Goal: Information Seeking & Learning: Check status

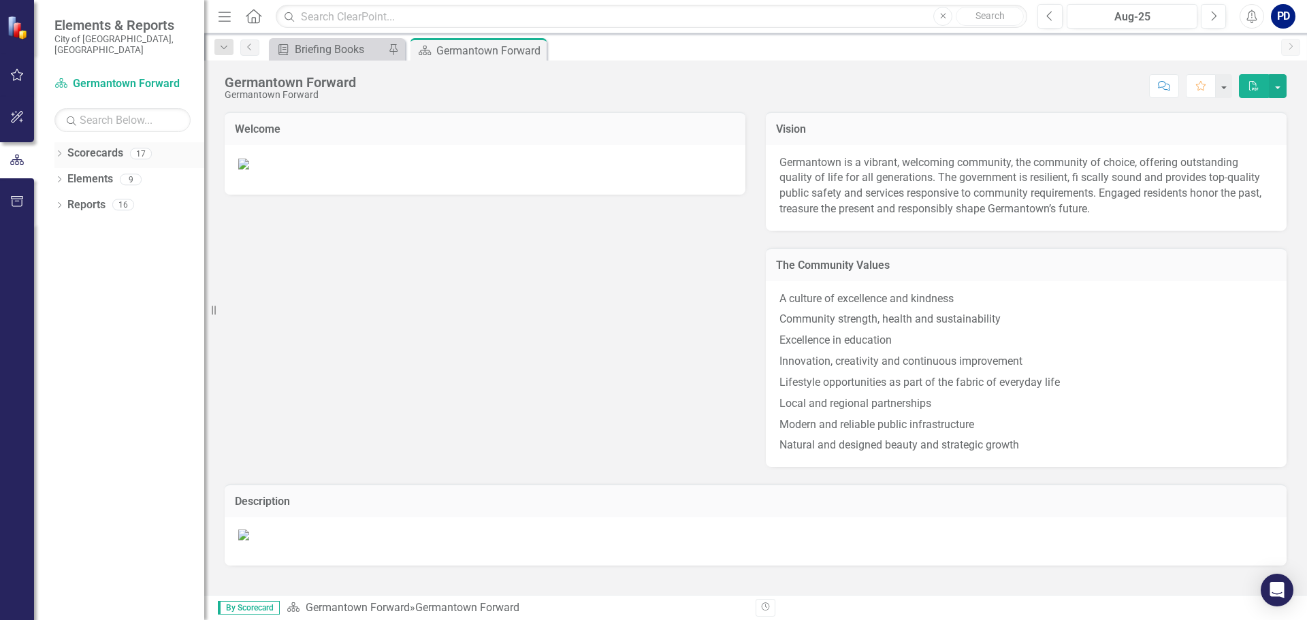
click at [100, 146] on link "Scorecards" at bounding box center [95, 154] width 56 height 16
click at [57, 151] on icon "Dropdown" at bounding box center [59, 154] width 10 height 7
click at [108, 197] on link "Procurement" at bounding box center [139, 205] width 129 height 16
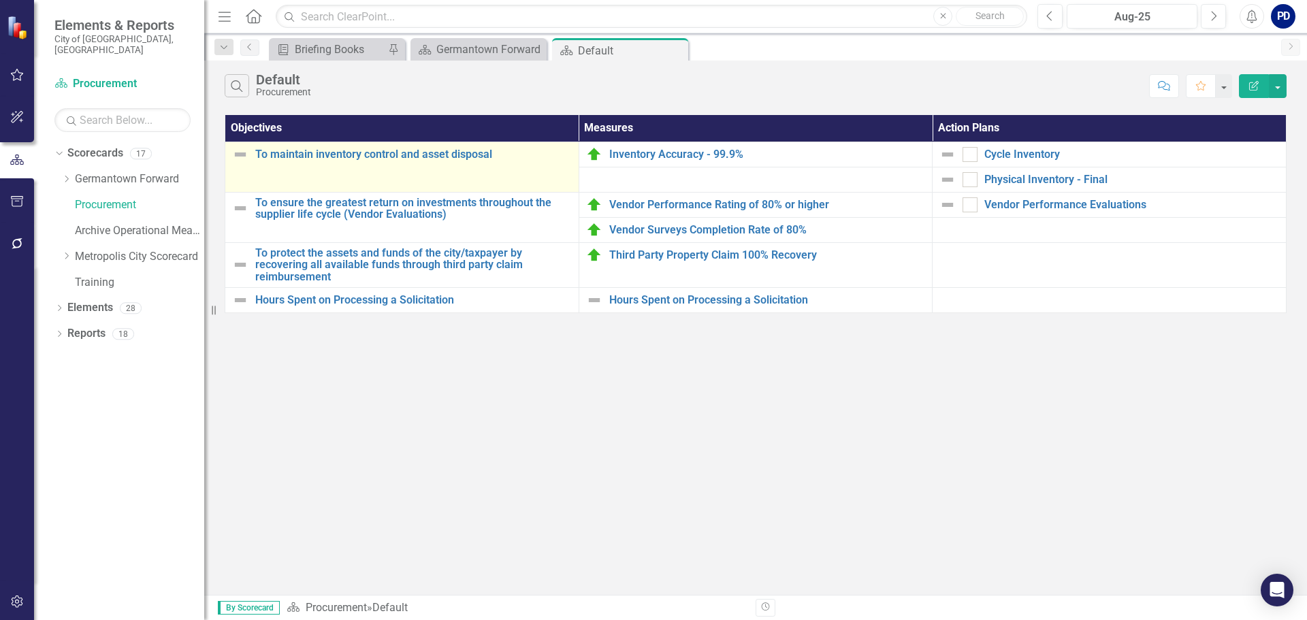
click at [363, 177] on td "To maintain inventory control and asset disposal Edit Edit Objective Link Open …" at bounding box center [402, 167] width 354 height 50
click at [379, 154] on link "To maintain inventory control and asset disposal" at bounding box center [413, 154] width 317 height 12
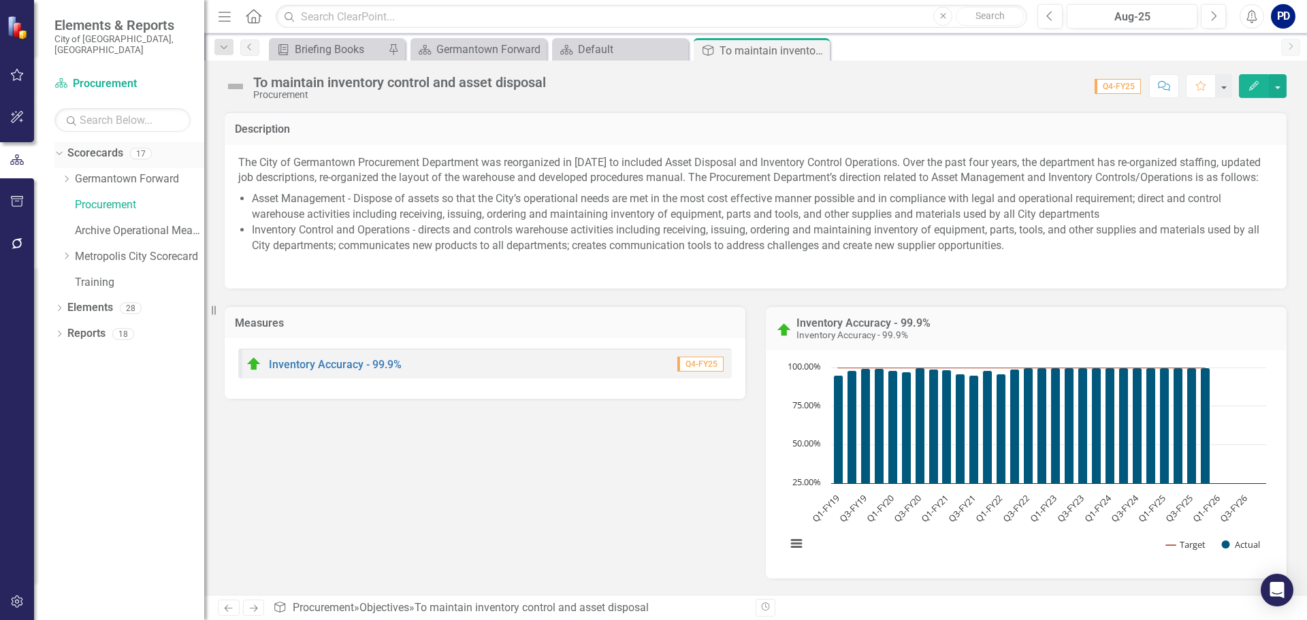
click at [59, 148] on icon "Dropdown" at bounding box center [57, 153] width 7 height 10
click at [59, 151] on icon "Dropdown" at bounding box center [59, 154] width 10 height 7
click at [118, 197] on link "Procurement" at bounding box center [139, 205] width 129 height 16
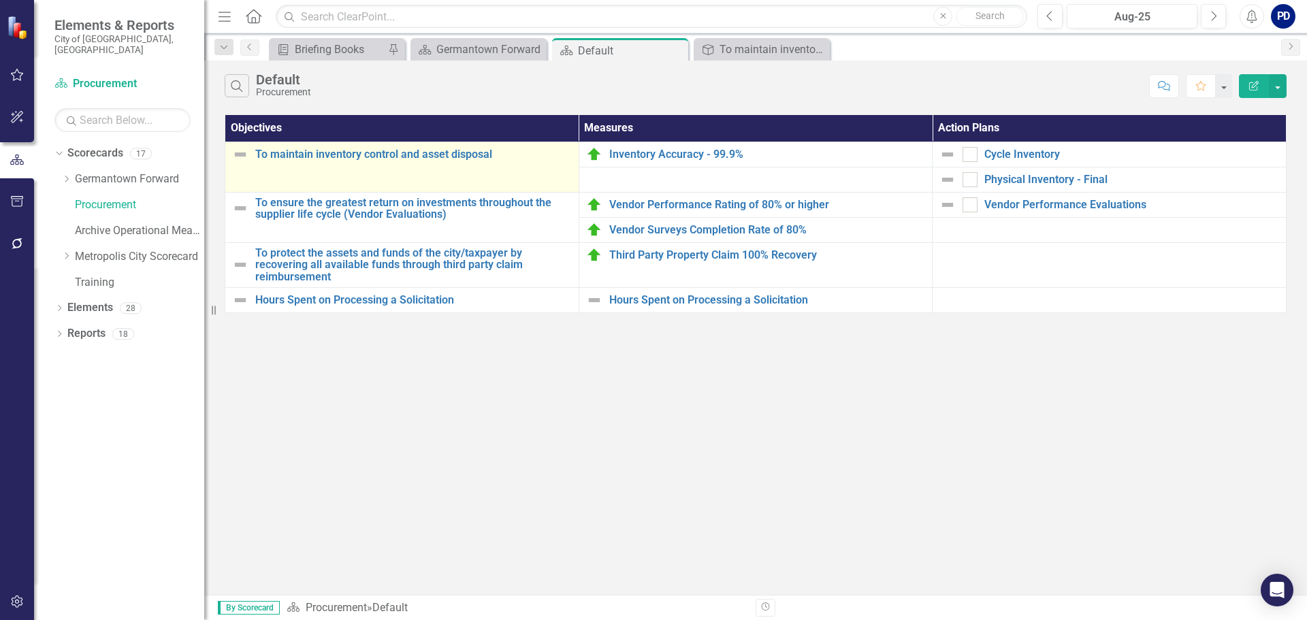
click at [304, 170] on td "To maintain inventory control and asset disposal Edit Edit Objective Link Open …" at bounding box center [402, 167] width 354 height 50
click at [321, 155] on link "To maintain inventory control and asset disposal" at bounding box center [413, 154] width 317 height 12
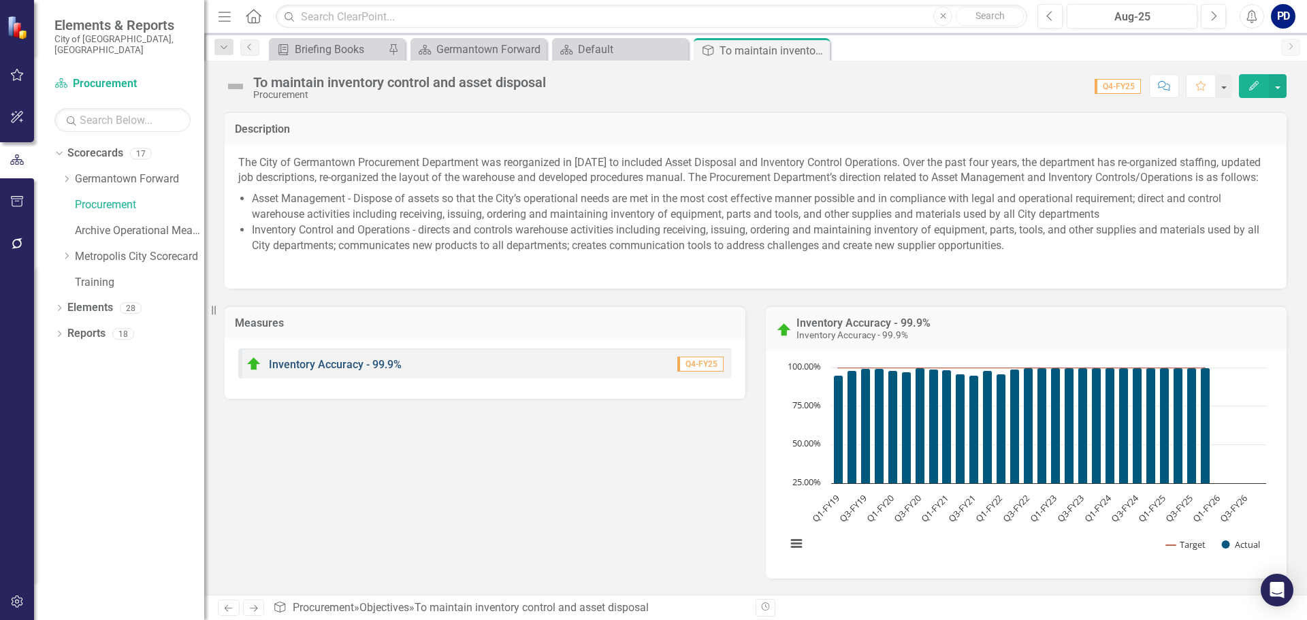
click at [310, 366] on link "Inventory Accuracy - 99.9%" at bounding box center [335, 364] width 133 height 13
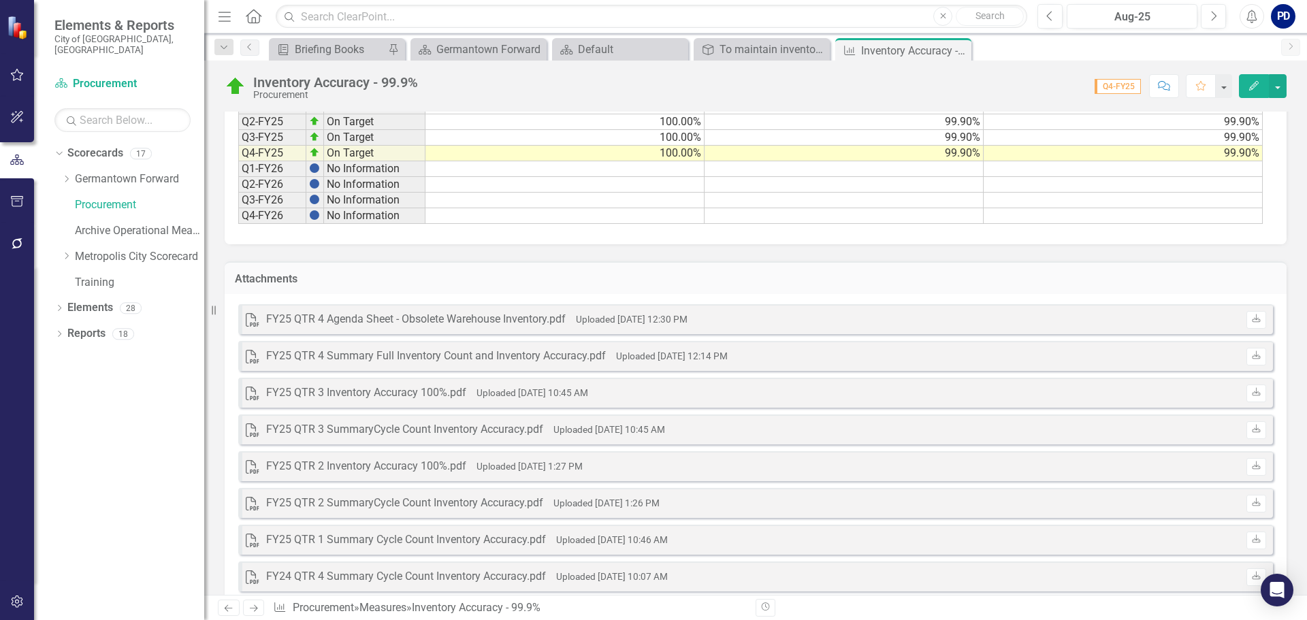
scroll to position [1235, 0]
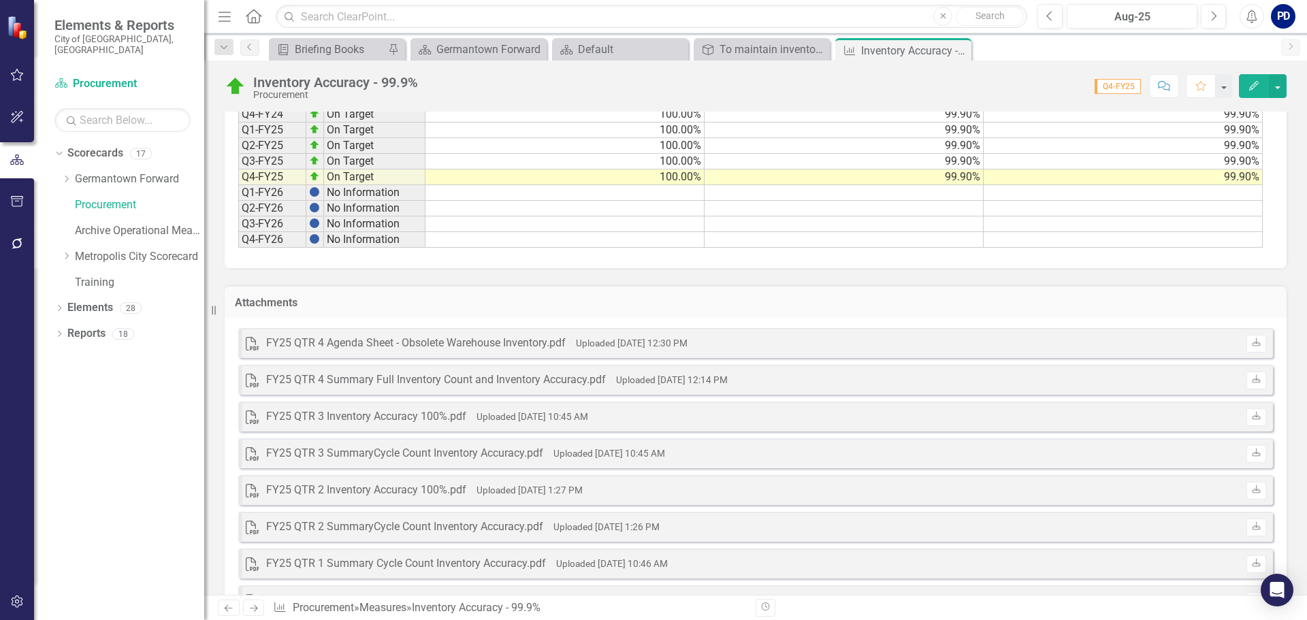
click at [451, 380] on div "FY25 QTR 4 Summary Full Inventory Count and Inventory Accuracy.pdf" at bounding box center [436, 380] width 340 height 16
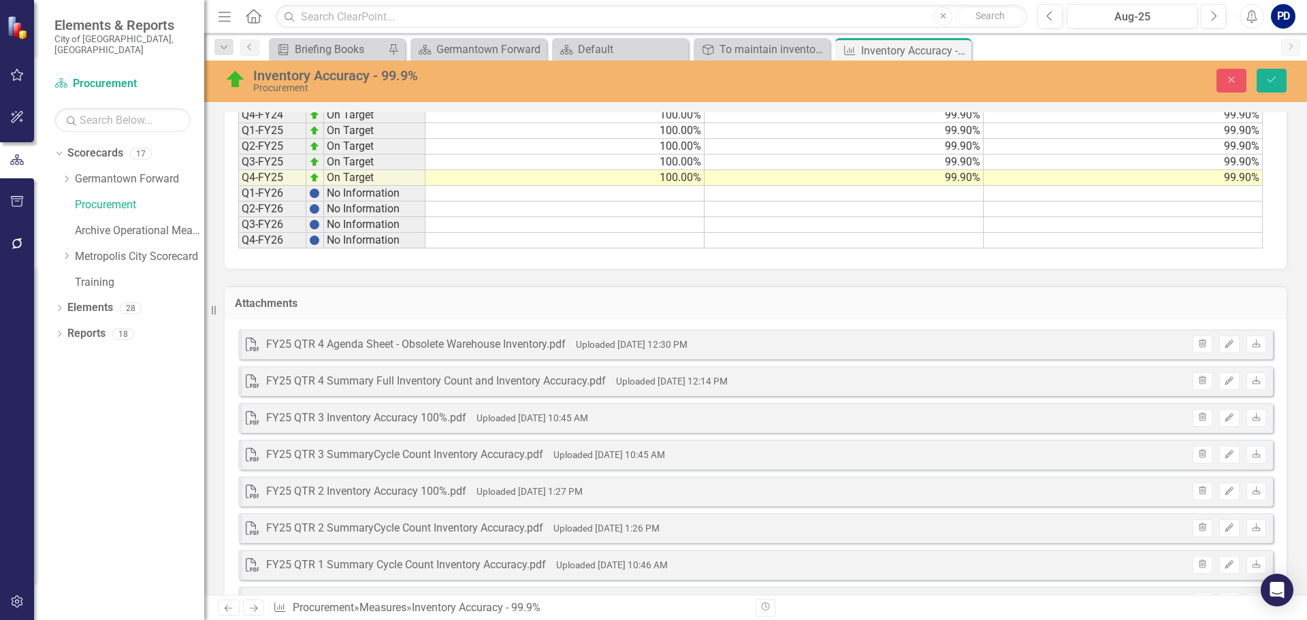
click at [141, 394] on div "Dropdown Scorecards 17 Dropdown Germantown Forward City Services & Finance Econ…" at bounding box center [119, 381] width 170 height 478
click at [99, 377] on div "Dropdown Scorecards 17 Dropdown Germantown Forward City Services & Finance Econ…" at bounding box center [119, 381] width 170 height 478
click at [99, 378] on div "Dropdown Scorecards 17 Dropdown Germantown Forward City Services & Finance Econ…" at bounding box center [119, 381] width 170 height 478
click at [86, 395] on div "Dropdown Scorecards 17 Dropdown Germantown Forward City Services & Finance Econ…" at bounding box center [119, 381] width 170 height 478
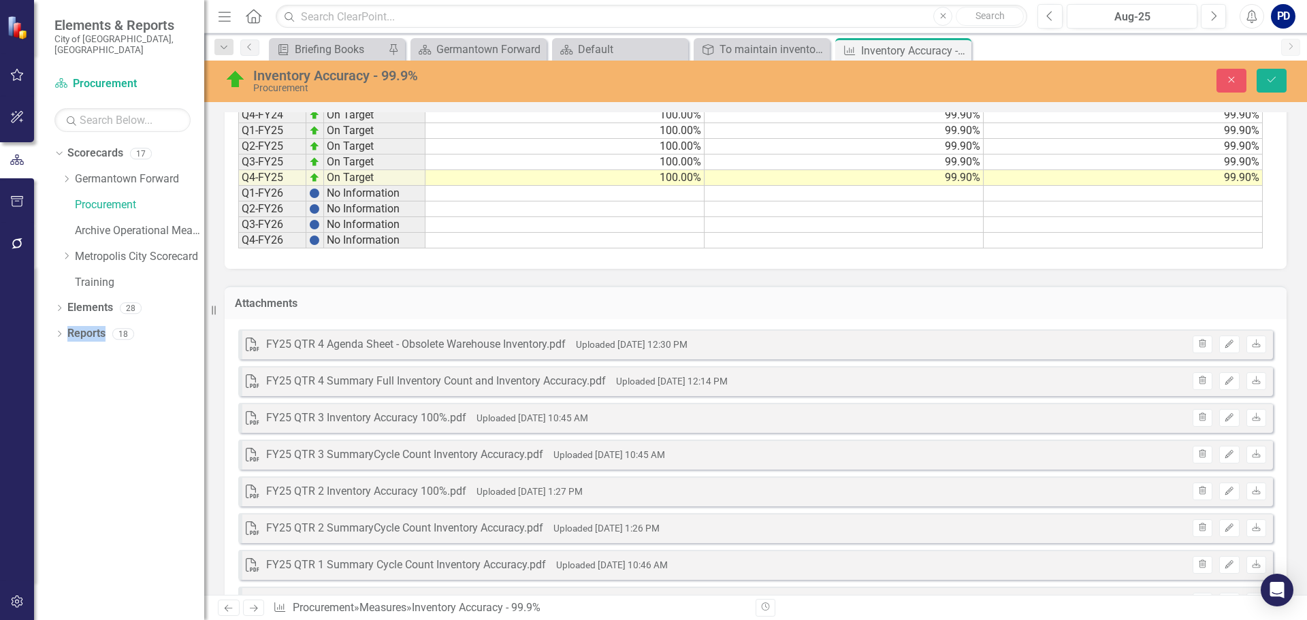
click at [86, 395] on div "Dropdown Scorecards 17 Dropdown Germantown Forward City Services & Finance Econ…" at bounding box center [119, 381] width 170 height 478
